Goal: Task Accomplishment & Management: Manage account settings

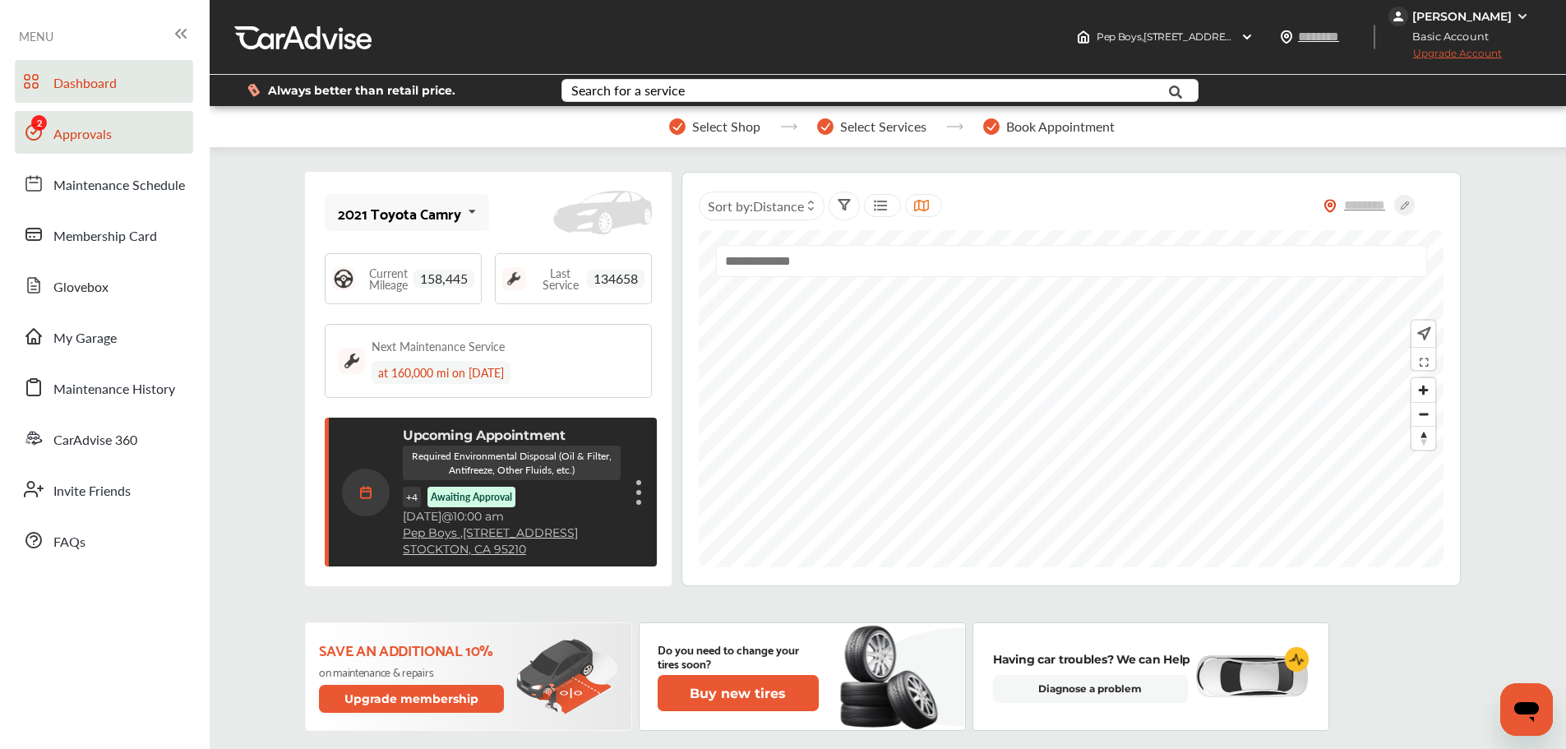
click at [61, 132] on span "Approvals" at bounding box center [82, 134] width 58 height 21
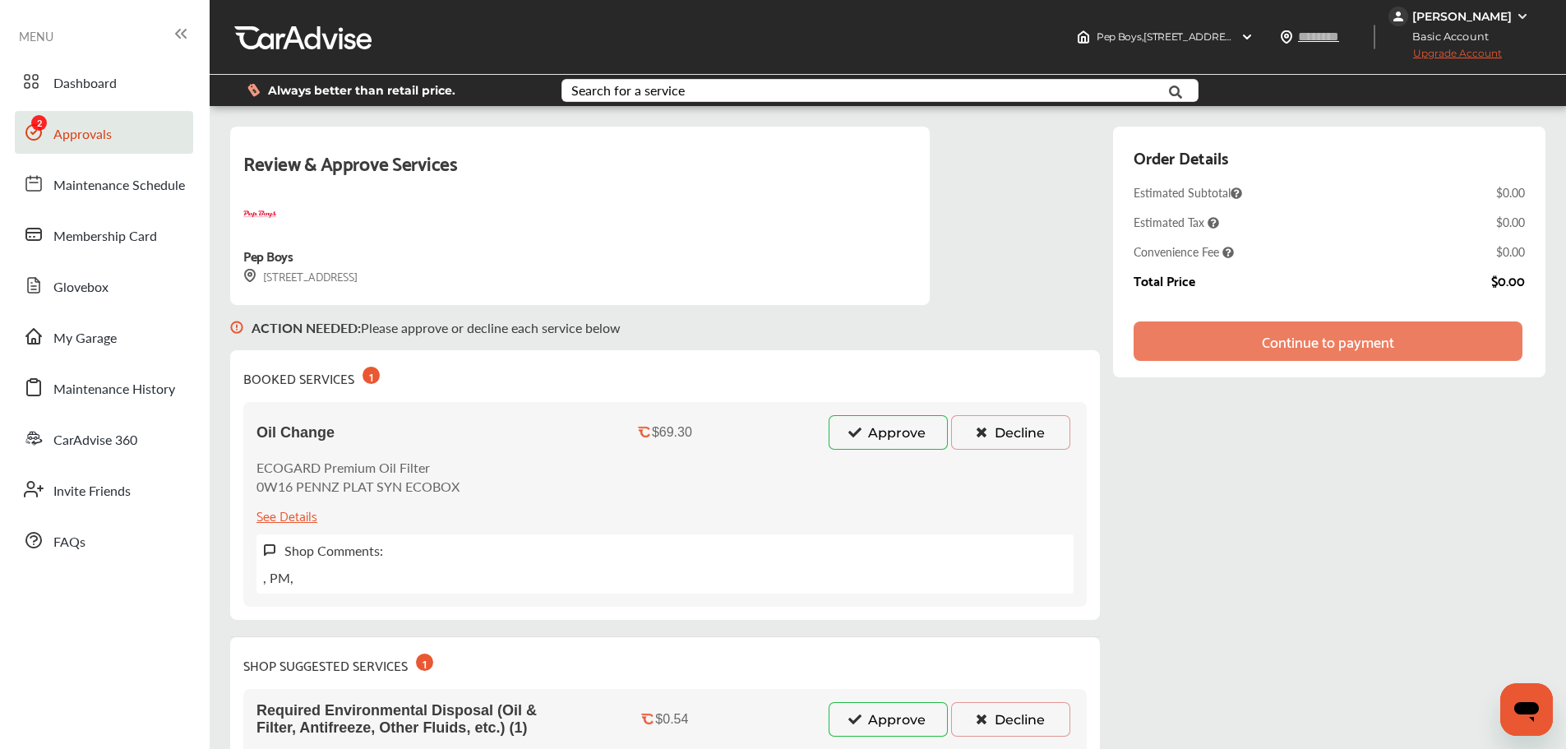
drag, startPoint x: 897, startPoint y: 432, endPoint x: 897, endPoint y: 441, distance: 9.0
click at [897, 432] on button "Approve" at bounding box center [887, 432] width 119 height 35
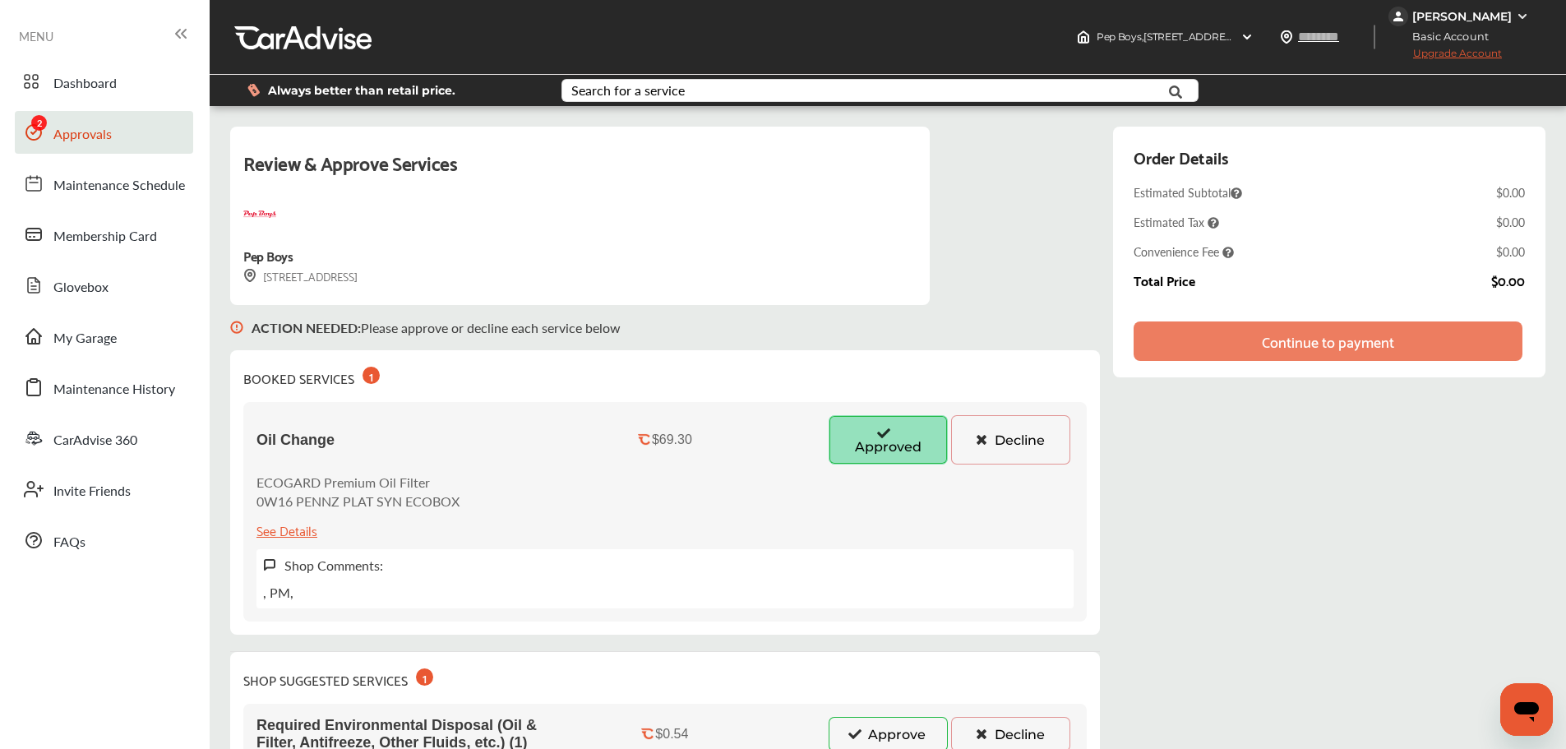
click at [879, 739] on button "Approve" at bounding box center [887, 734] width 119 height 35
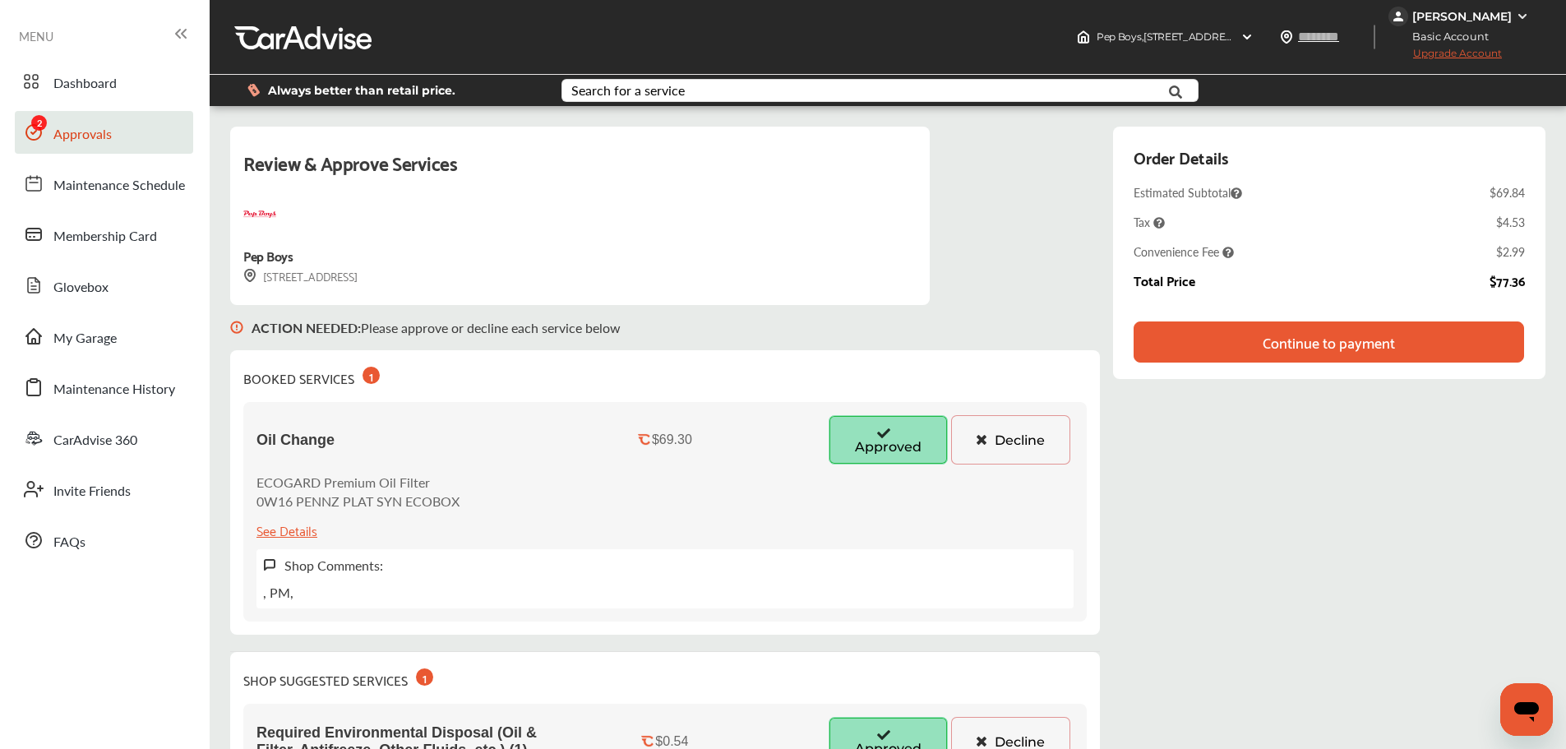
click at [1174, 357] on div "Continue to payment" at bounding box center [1328, 341] width 390 height 41
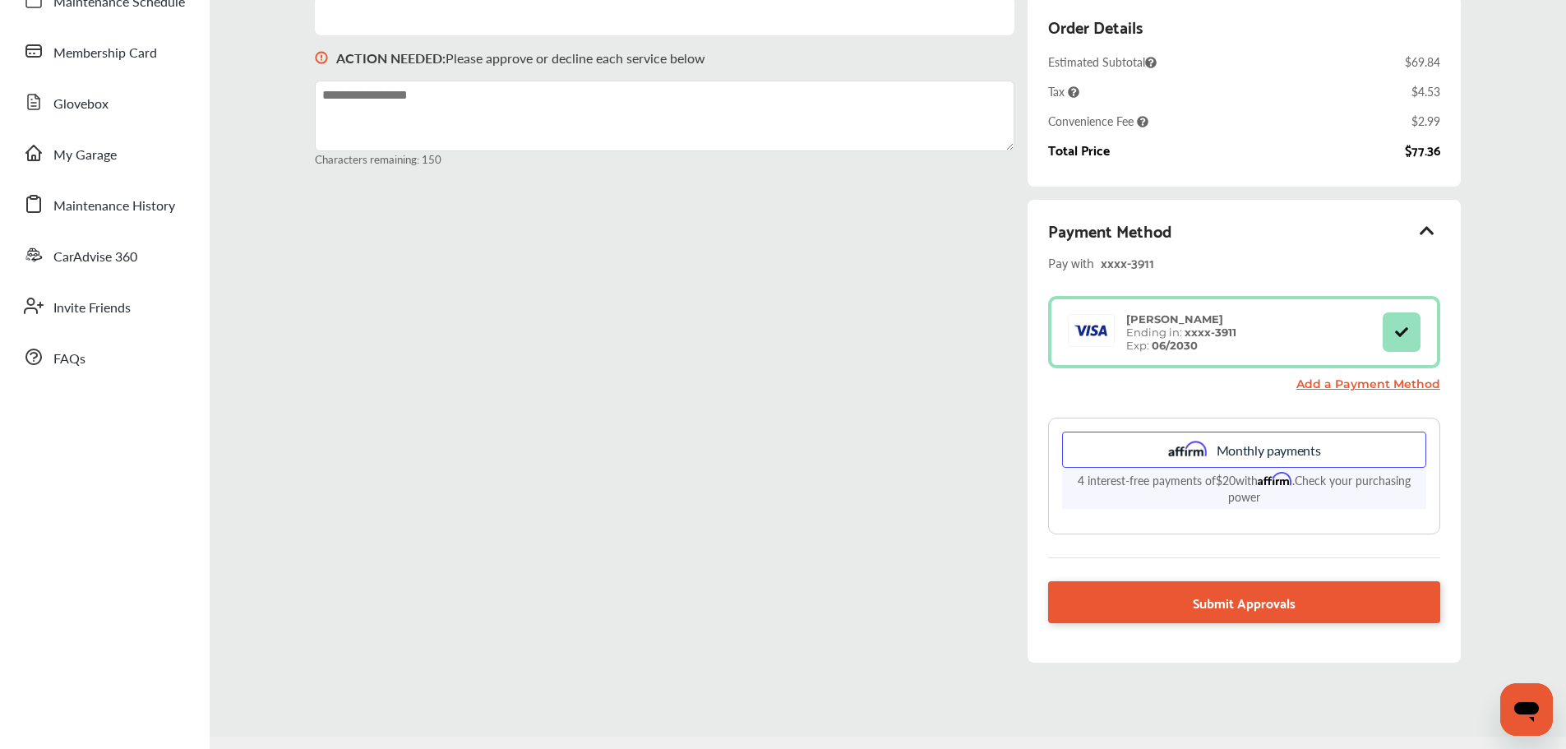
scroll to position [230, 0]
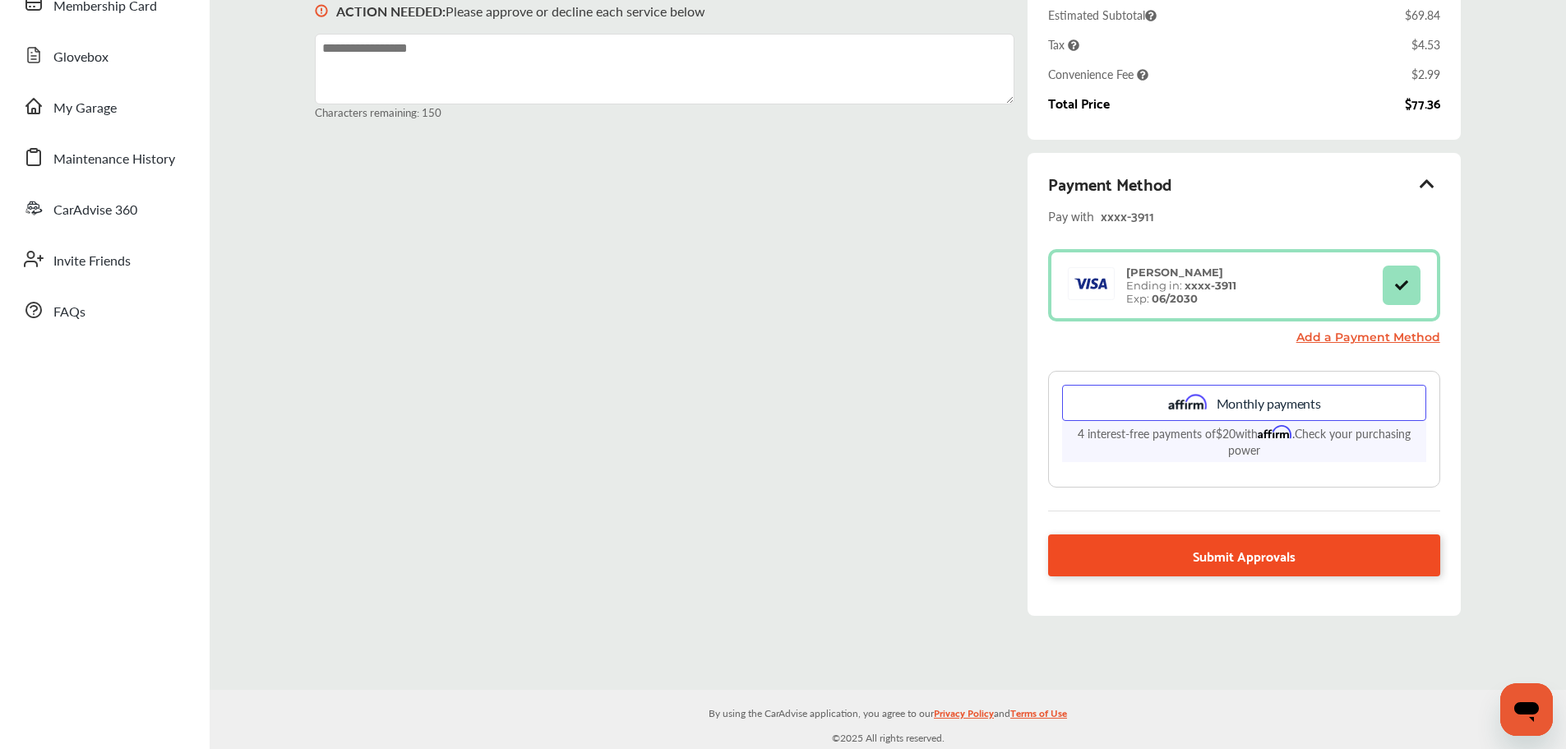
click at [1163, 559] on link "Submit Approvals" at bounding box center [1243, 555] width 391 height 42
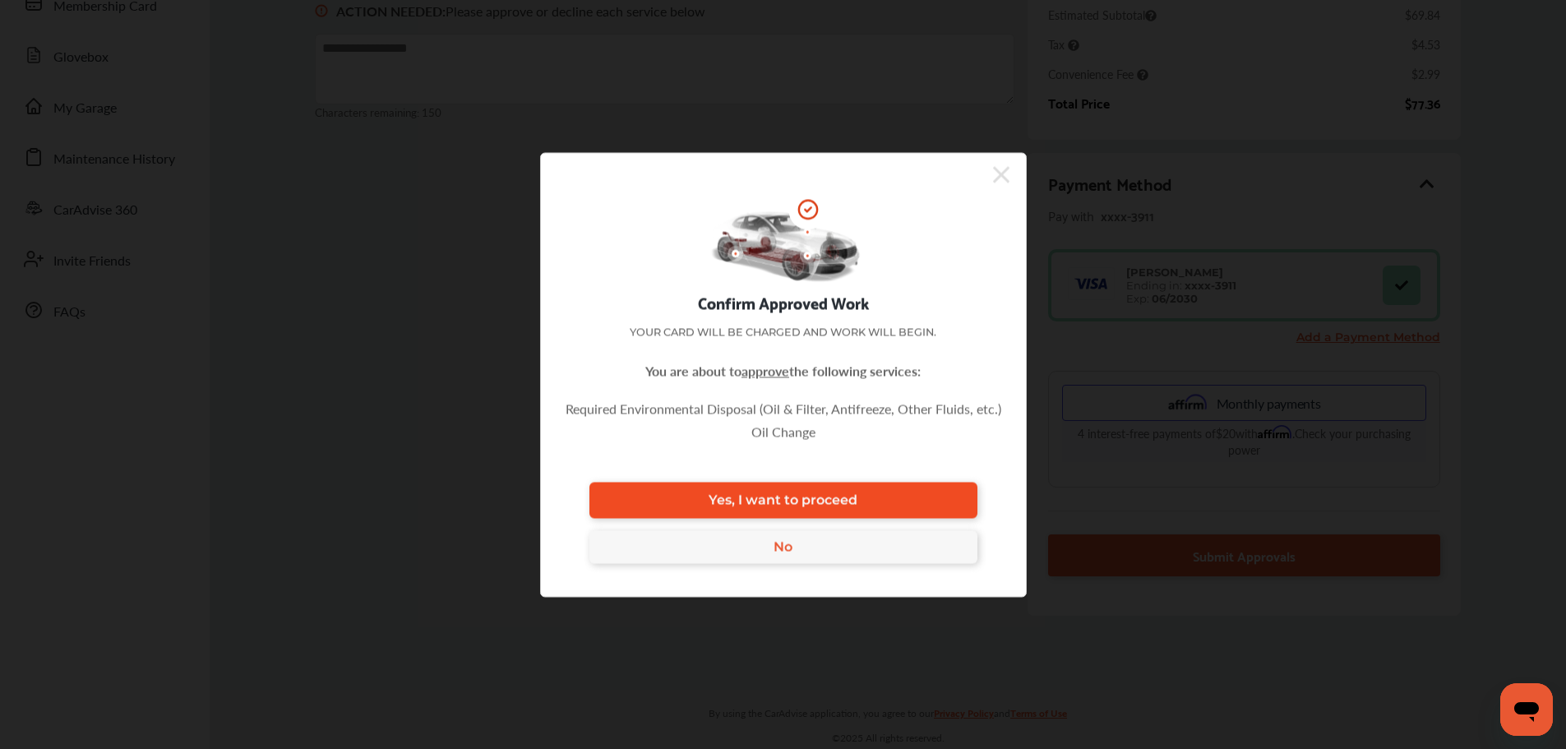
click at [909, 498] on link "Yes, I want to proceed" at bounding box center [783, 500] width 388 height 36
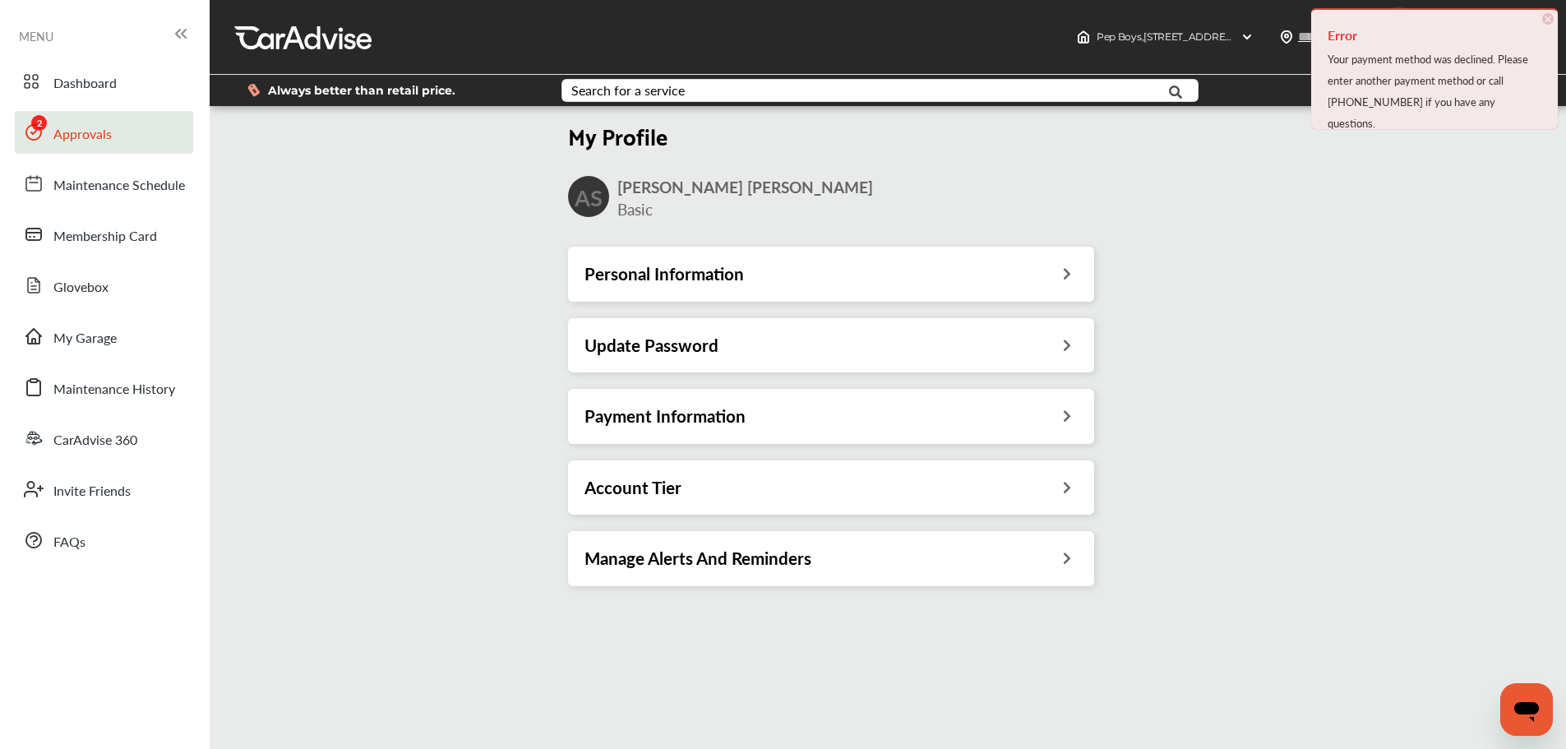
click at [152, 144] on link "Approvals" at bounding box center [104, 132] width 178 height 43
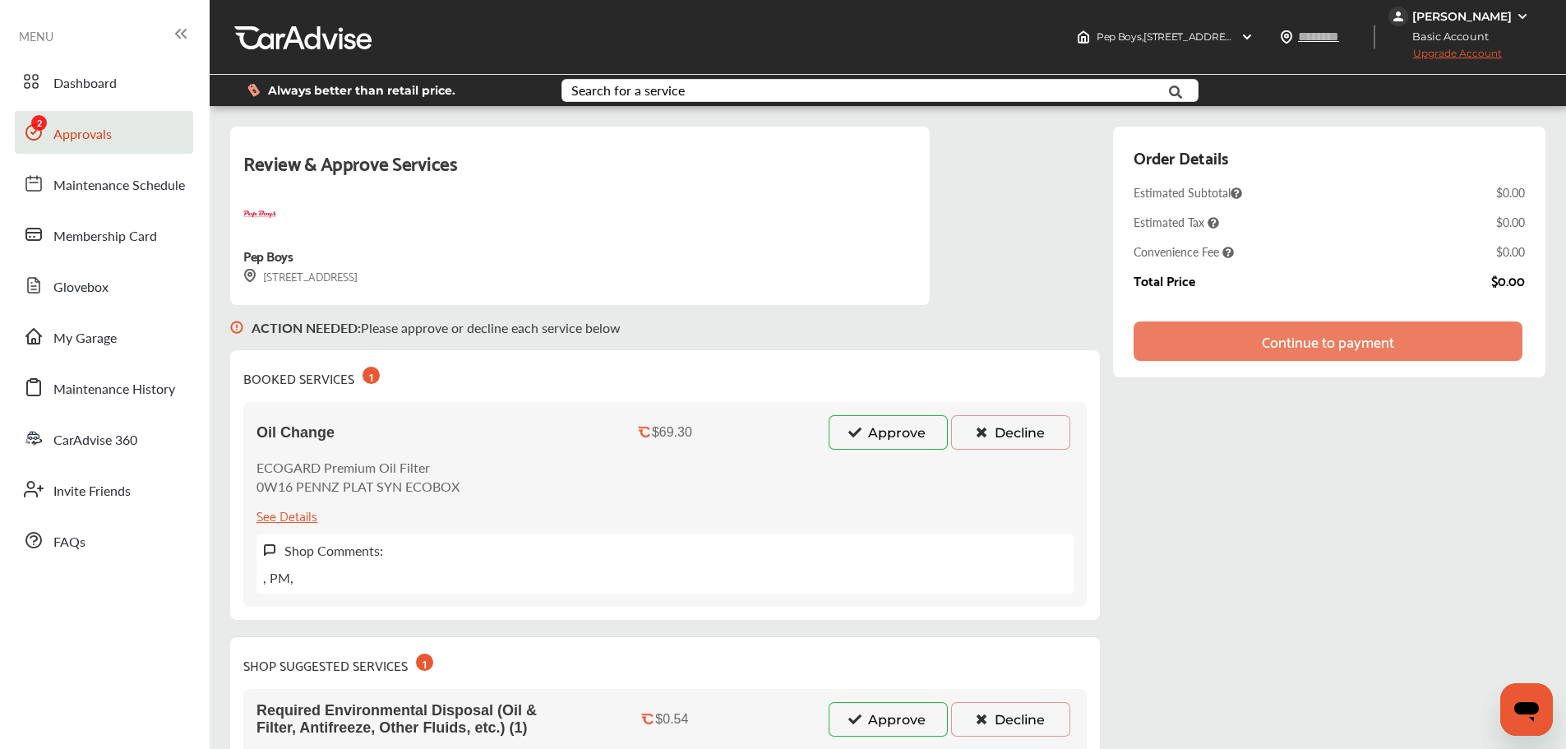
drag, startPoint x: 1249, startPoint y: 551, endPoint x: 1085, endPoint y: 369, distance: 245.6
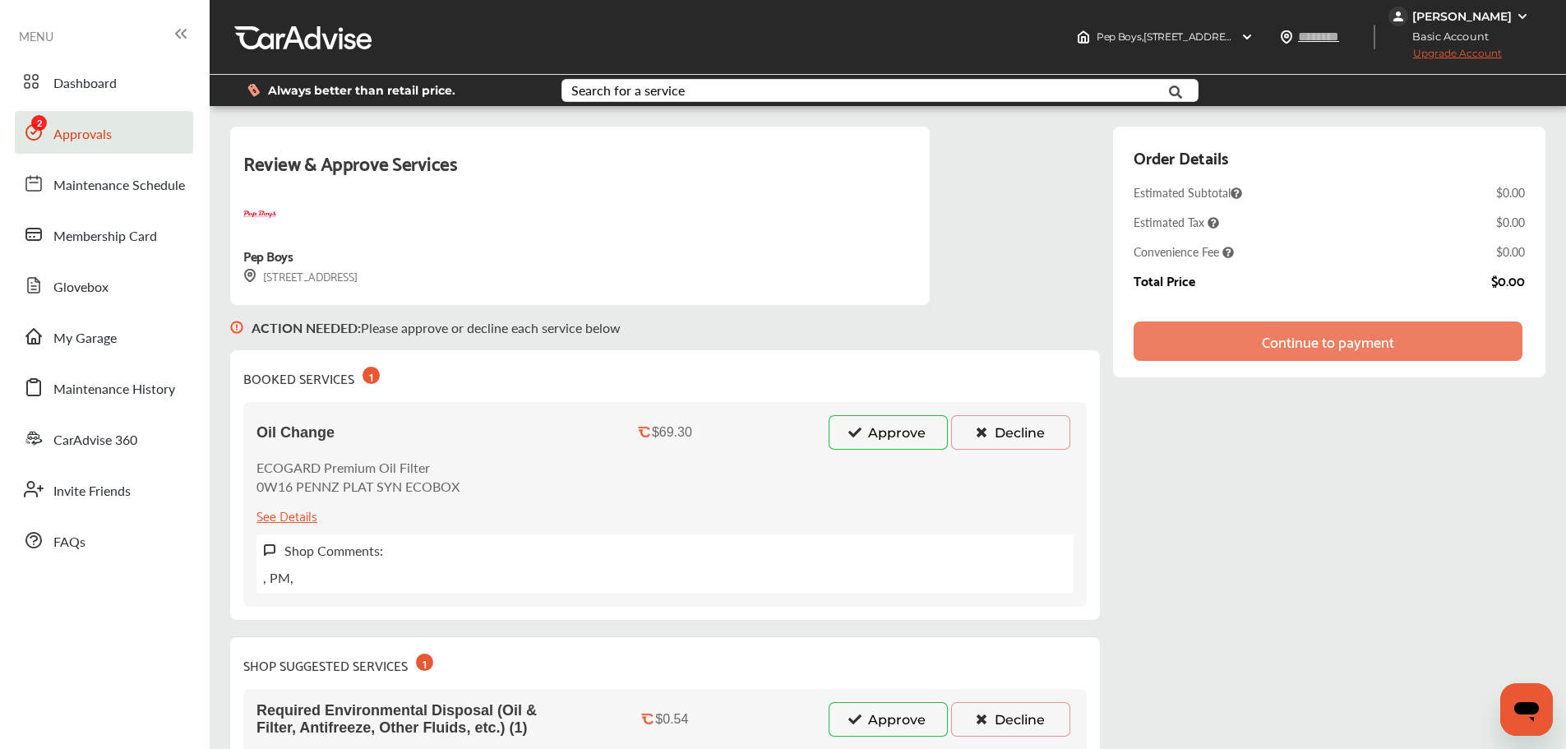
drag, startPoint x: 1170, startPoint y: 499, endPoint x: 1110, endPoint y: 362, distance: 150.1
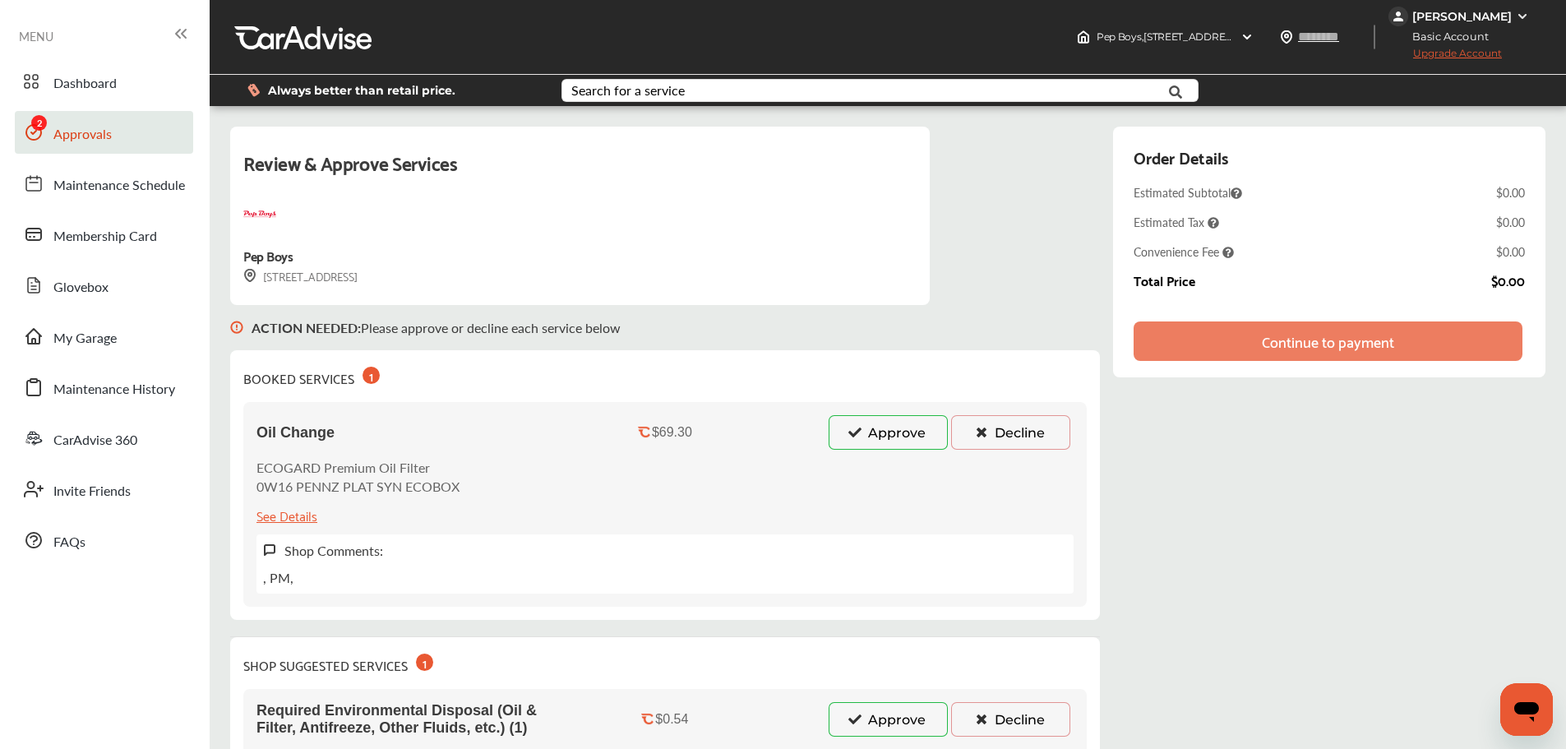
drag, startPoint x: 1261, startPoint y: 505, endPoint x: 1240, endPoint y: 481, distance: 32.1
